Goal: Find specific page/section: Find specific page/section

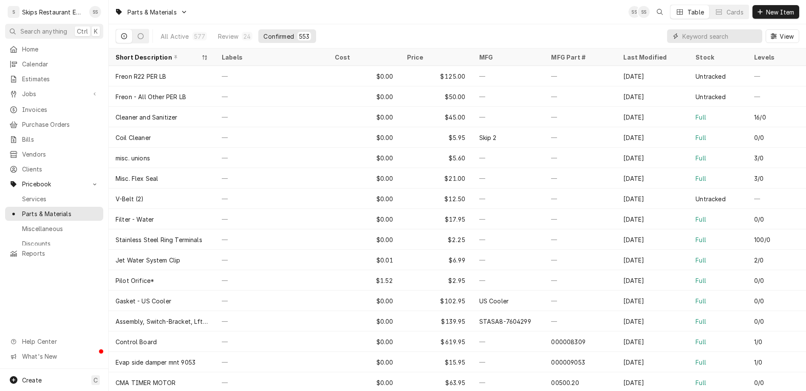
click at [726, 29] on input "Dynamic Content Wrapper" at bounding box center [721, 36] width 76 height 14
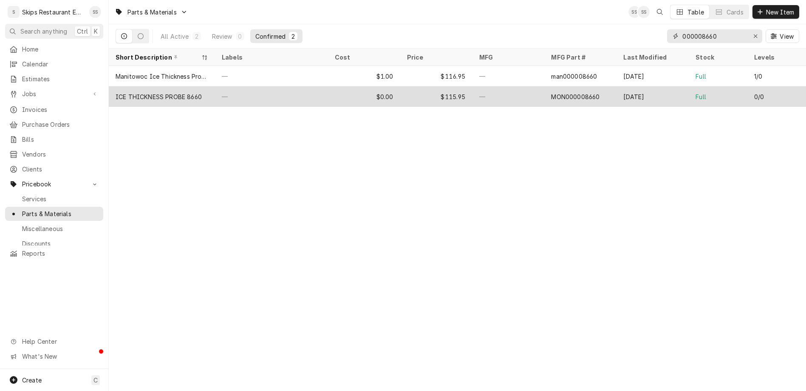
type input "000008660"
click at [136, 86] on div "ICE THICKNESS PROBE 8660" at bounding box center [162, 96] width 106 height 20
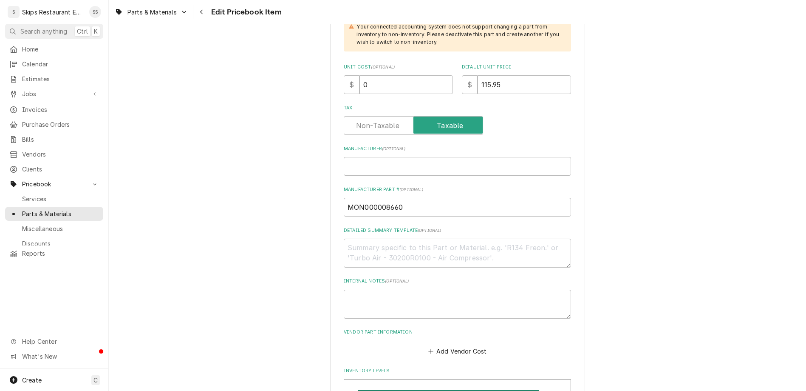
scroll to position [266, 0]
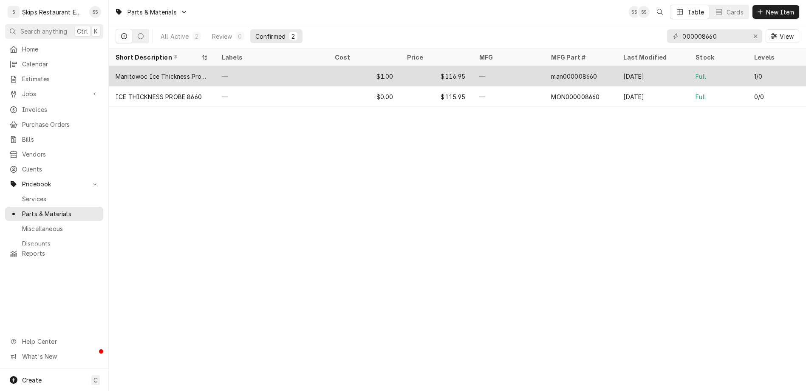
click at [400, 66] on div "$116.95" at bounding box center [436, 76] width 72 height 20
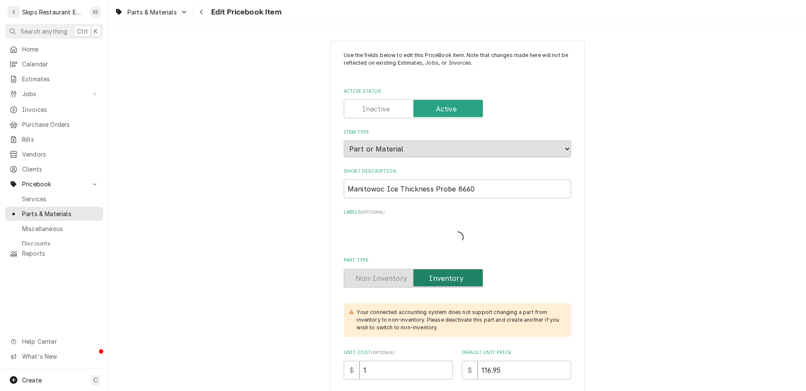
type textarea "x"
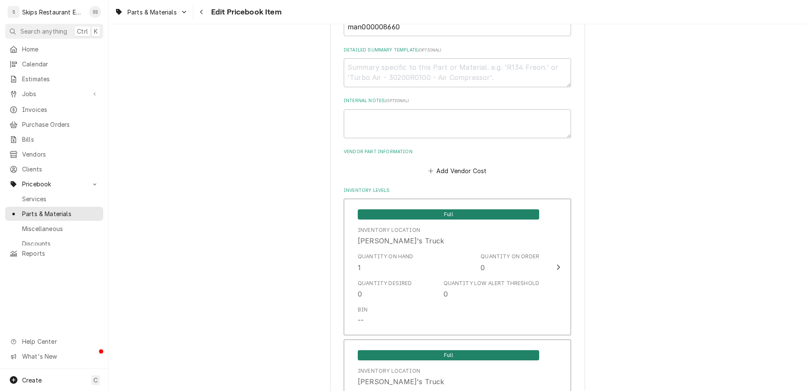
scroll to position [467, 0]
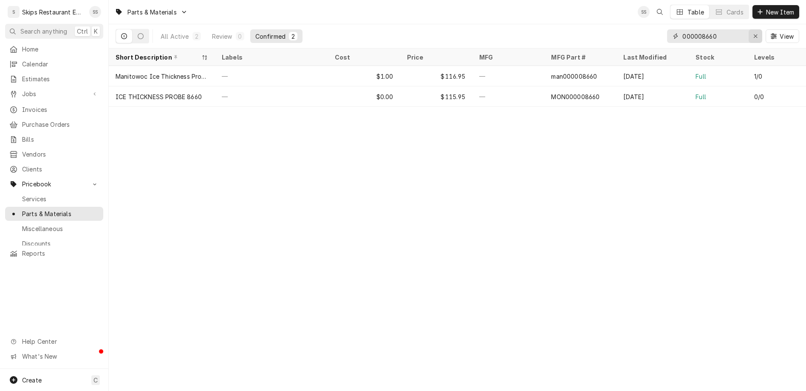
click at [760, 32] on div "Erase input" at bounding box center [756, 36] width 9 height 9
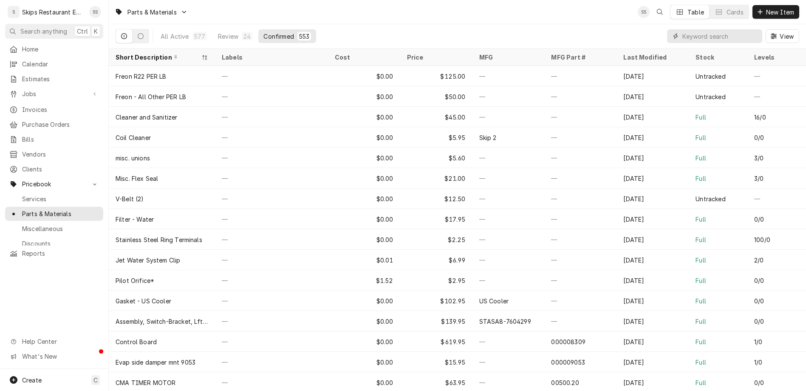
click at [722, 29] on input "Dynamic Content Wrapper" at bounding box center [721, 36] width 76 height 14
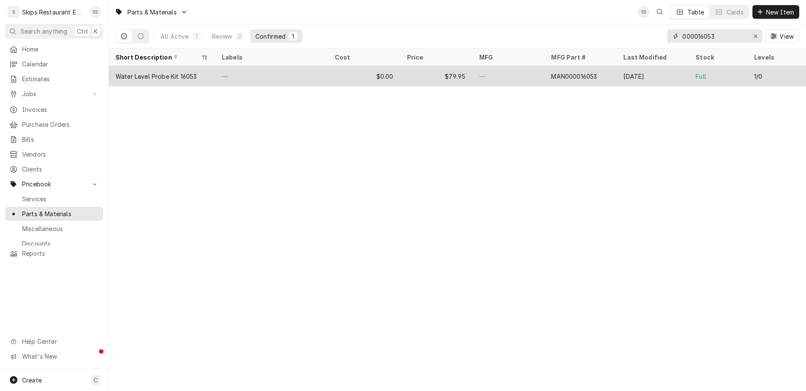
type input "000016053"
click at [142, 72] on div "Water Level Probe Kit 16053" at bounding box center [156, 76] width 81 height 9
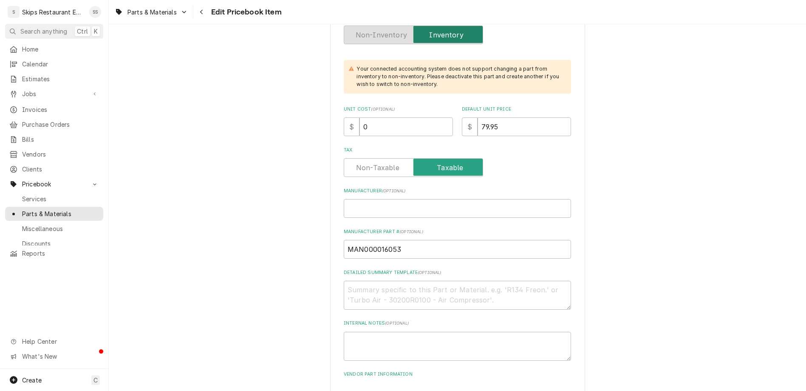
scroll to position [206, 0]
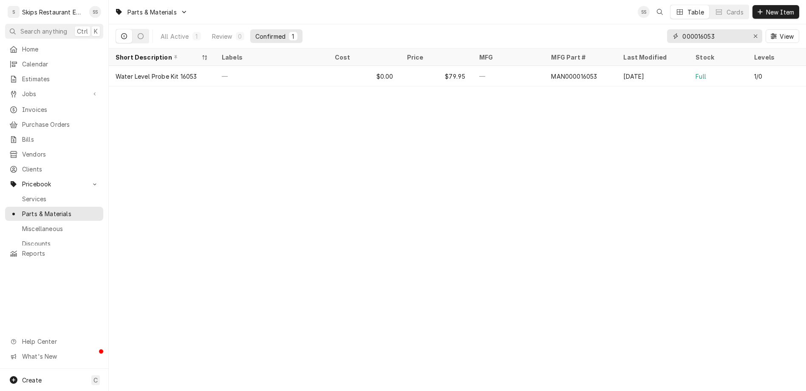
click at [740, 29] on input "000016053" at bounding box center [715, 36] width 64 height 14
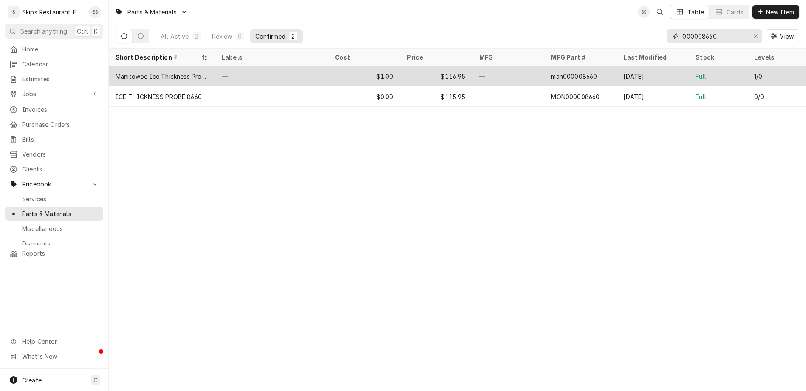
type input "000008660"
click at [551, 72] on div "man000008660" at bounding box center [574, 76] width 46 height 9
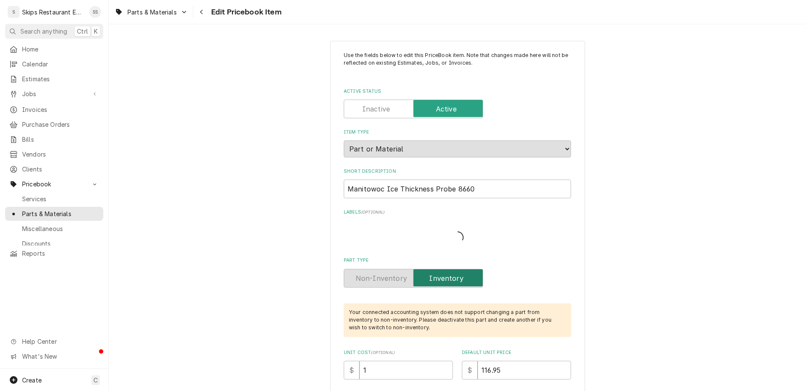
type textarea "x"
